Goal: Task Accomplishment & Management: Manage account settings

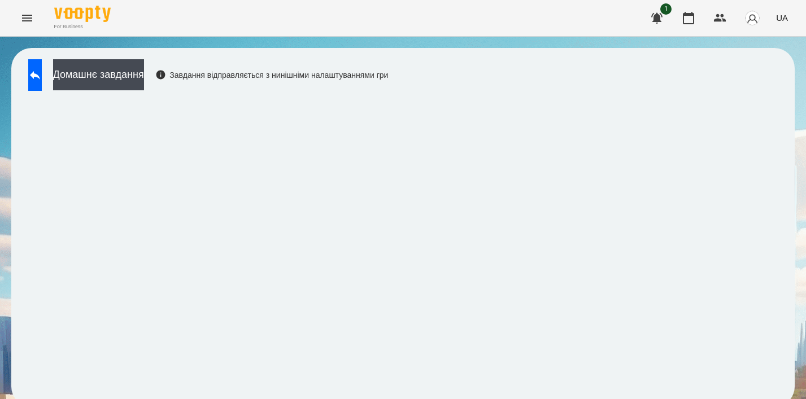
click at [23, 15] on icon "Menu" at bounding box center [27, 18] width 10 height 7
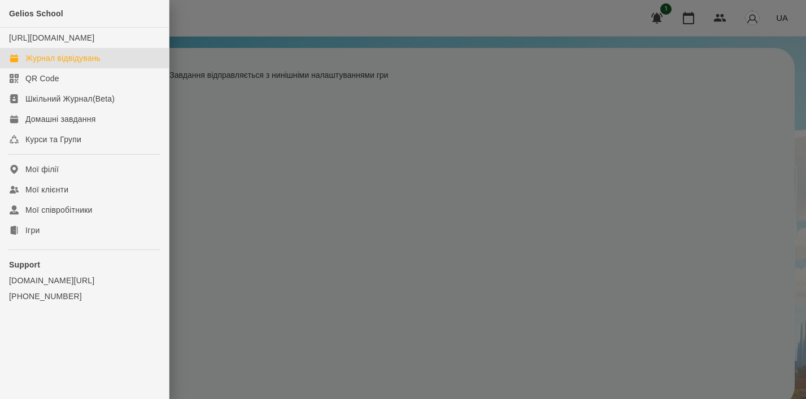
click at [71, 64] on div "Журнал відвідувань" at bounding box center [62, 58] width 75 height 11
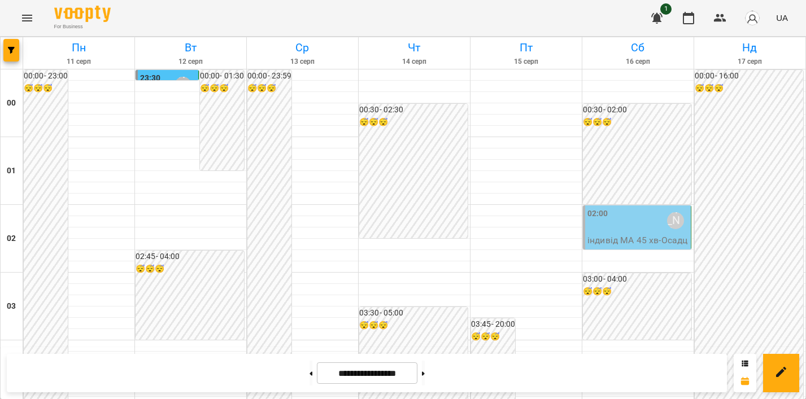
scroll to position [1252, 0]
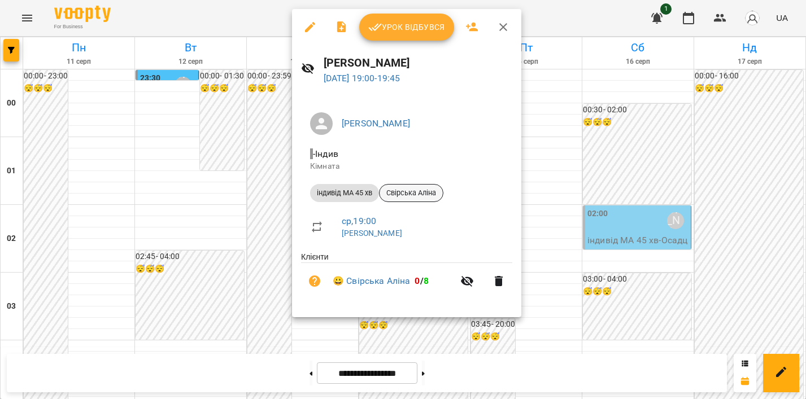
click at [417, 191] on span "Свірська Аліна" at bounding box center [411, 193] width 63 height 10
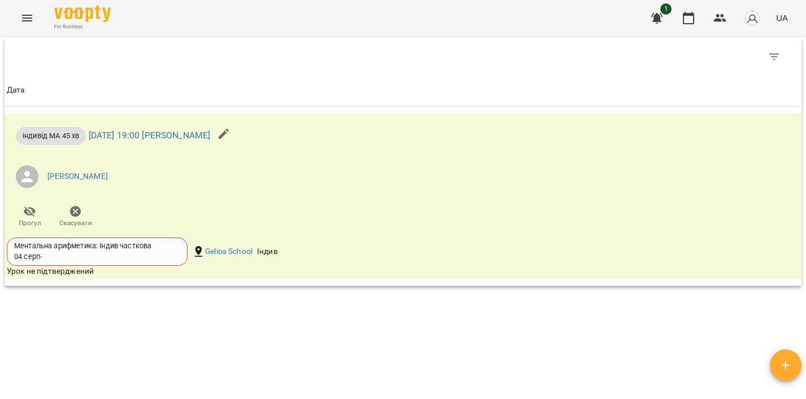
scroll to position [757, 0]
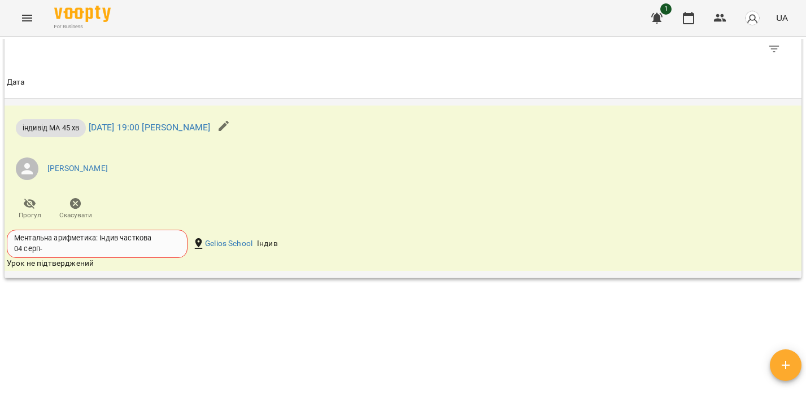
click at [217, 185] on ul "[PERSON_NAME]" at bounding box center [270, 169] width 527 height 41
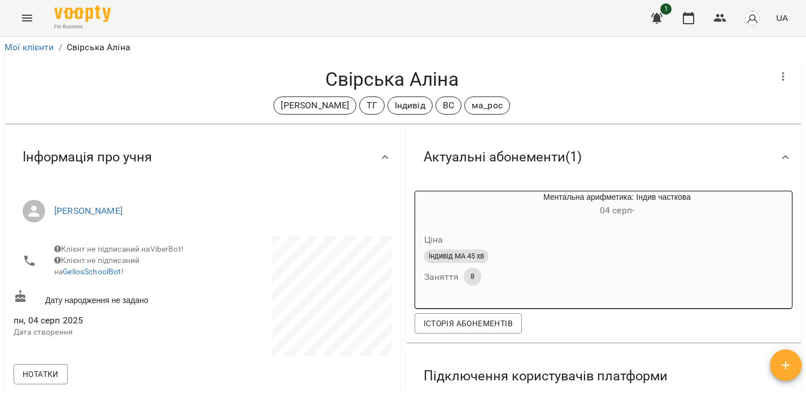
scroll to position [0, 0]
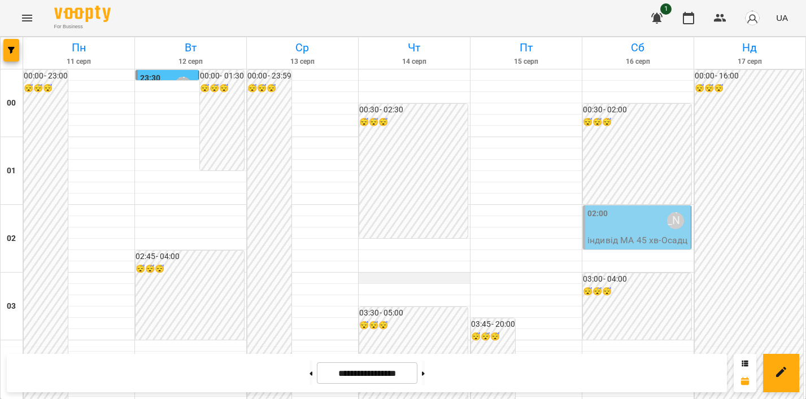
scroll to position [1181, 0]
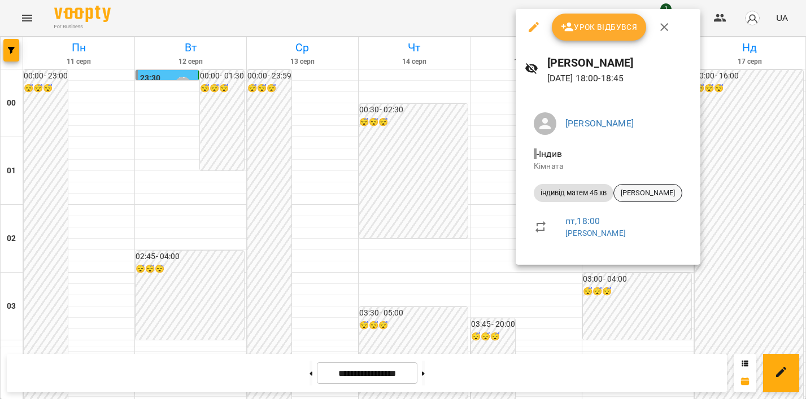
click at [636, 191] on span "[PERSON_NAME]" at bounding box center [648, 193] width 68 height 10
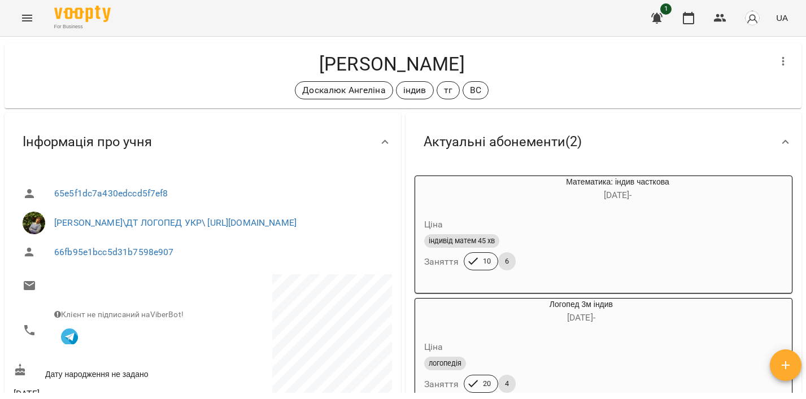
click at [319, 220] on span "[PERSON_NAME]\ДТ ЛОГОПЕД УКР\ [URL][DOMAIN_NAME]" at bounding box center [218, 223] width 329 height 14
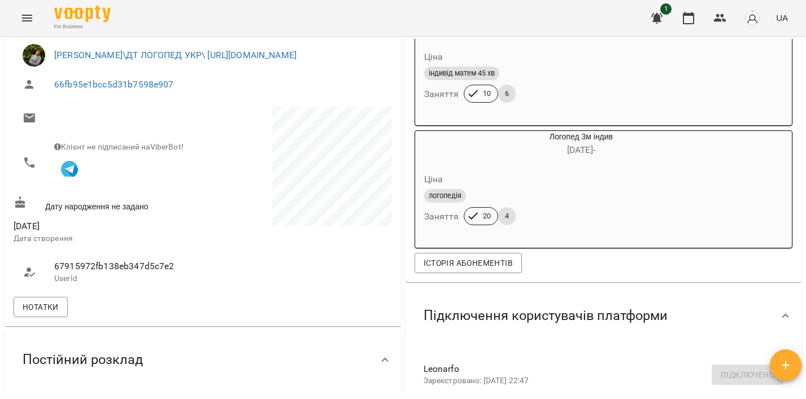
scroll to position [186, 0]
